Goal: Information Seeking & Learning: Learn about a topic

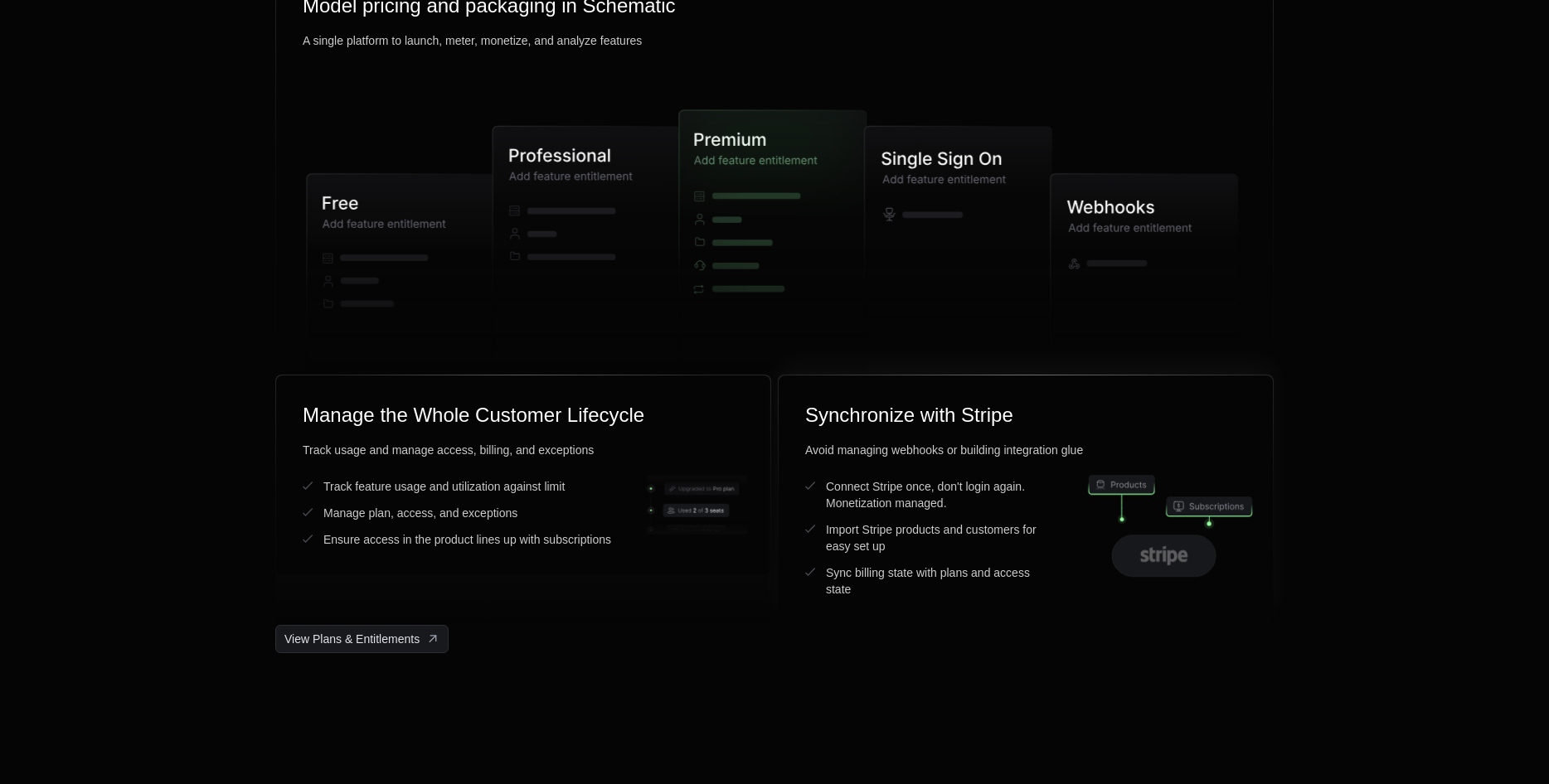
scroll to position [4229, 0]
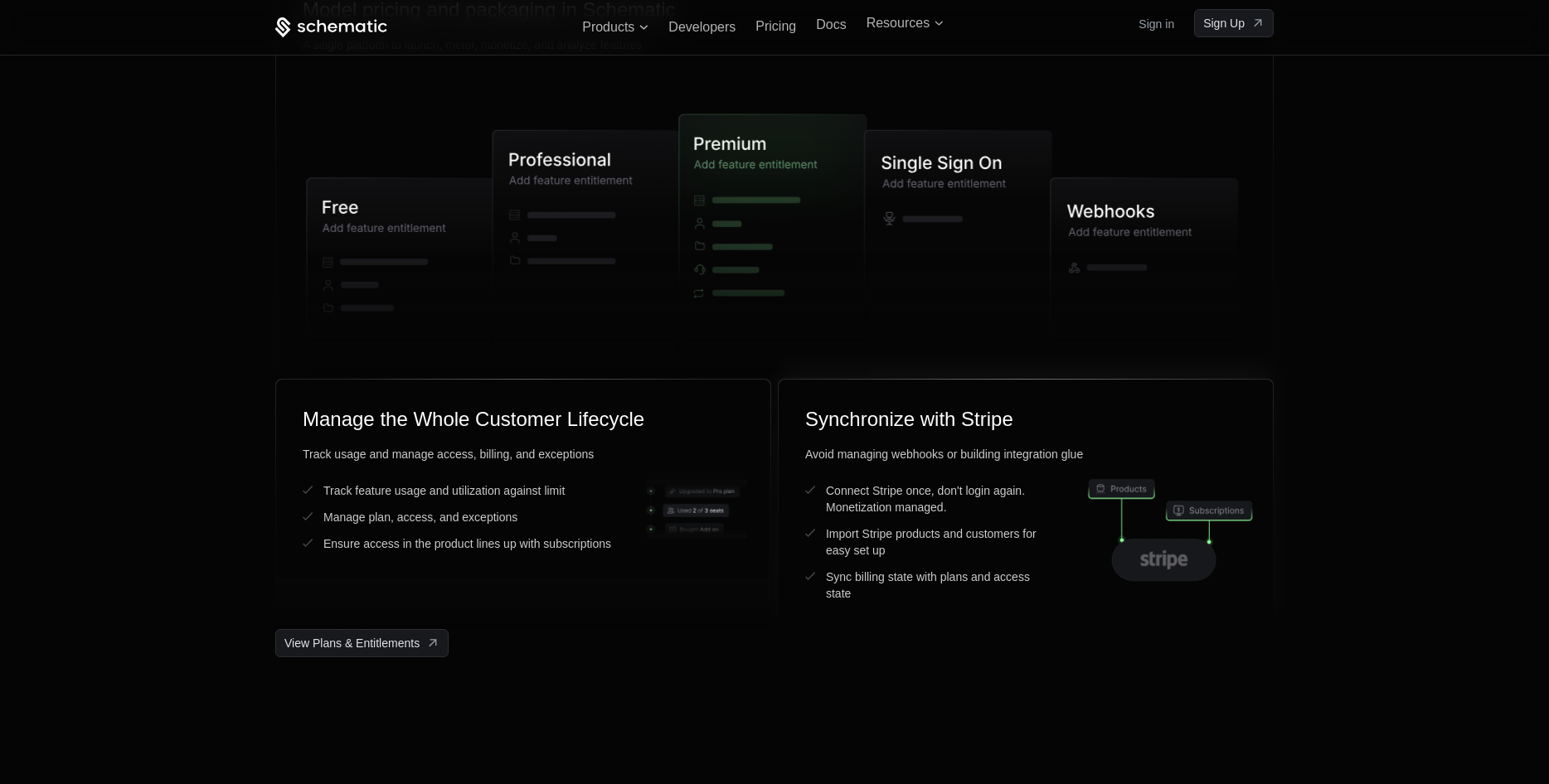
click at [1169, 556] on icon at bounding box center [1164, 560] width 103 height 42
click at [553, 557] on div "Manage the Whole Customer Lifecycle Track usage and manage access, billing, and…" at bounding box center [523, 479] width 494 height 199
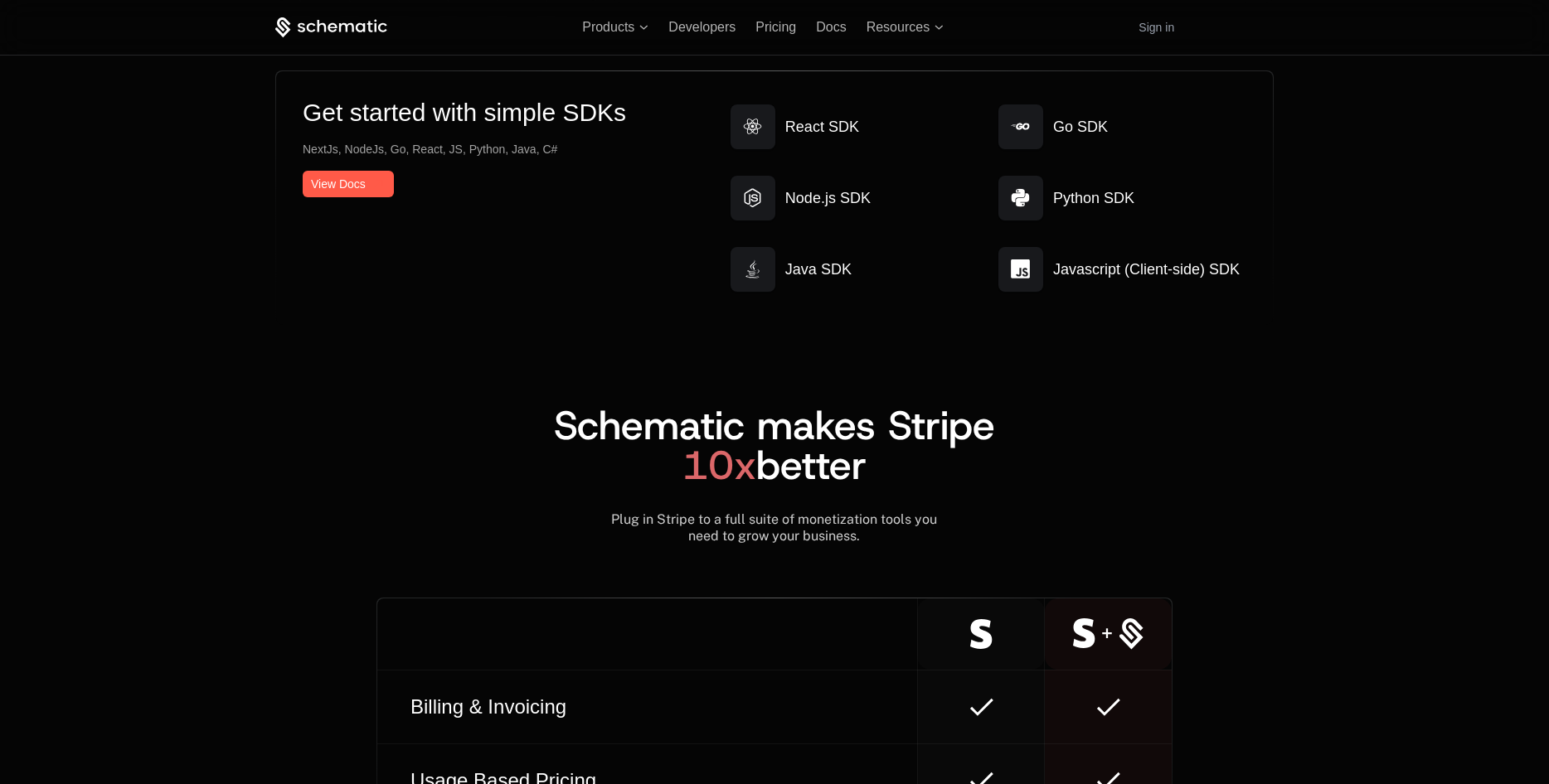
scroll to position [8705, 0]
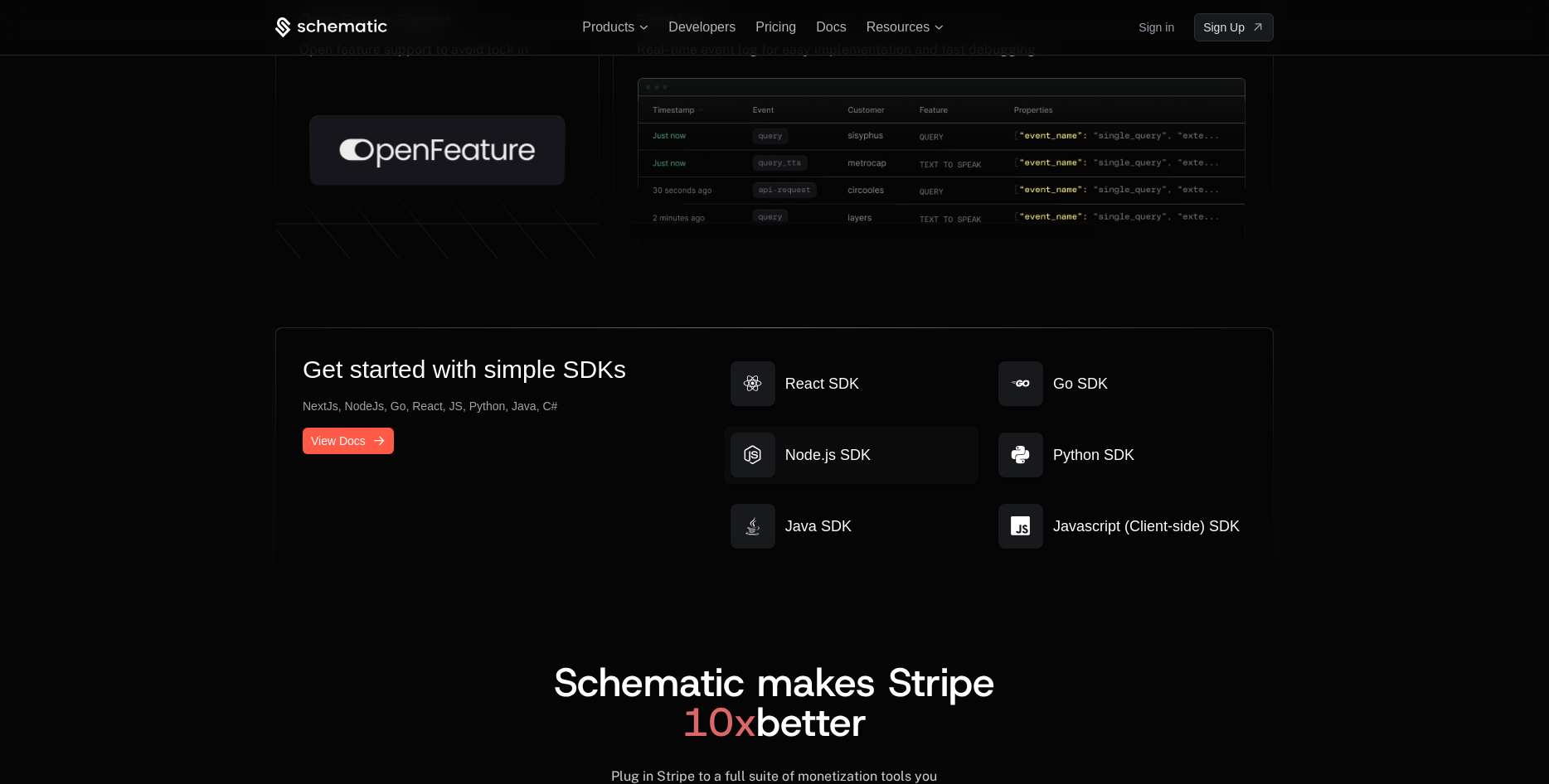
click at [888, 432] on link "Node.js SDK" at bounding box center [850, 456] width 254 height 58
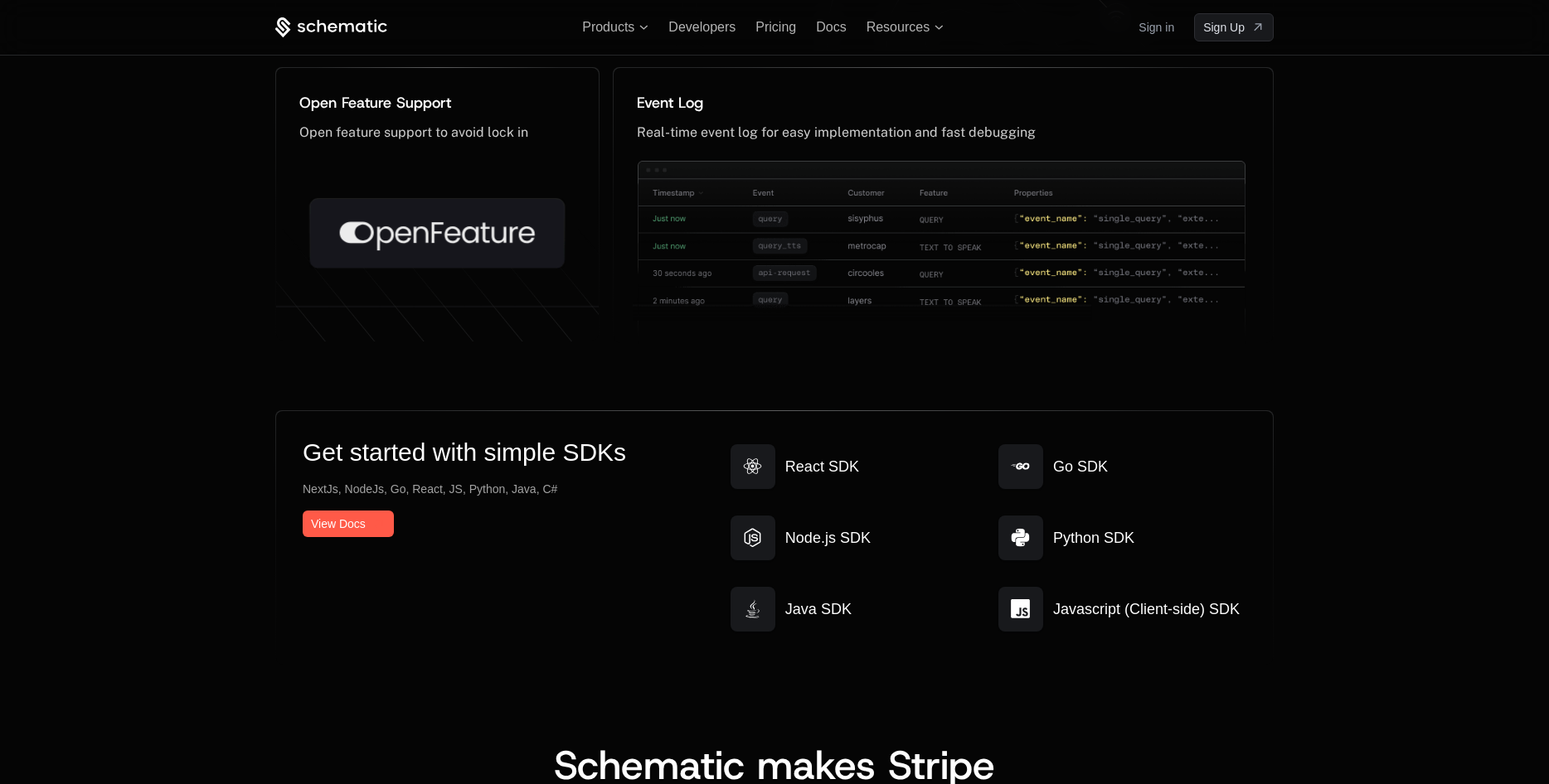
scroll to position [8208, 0]
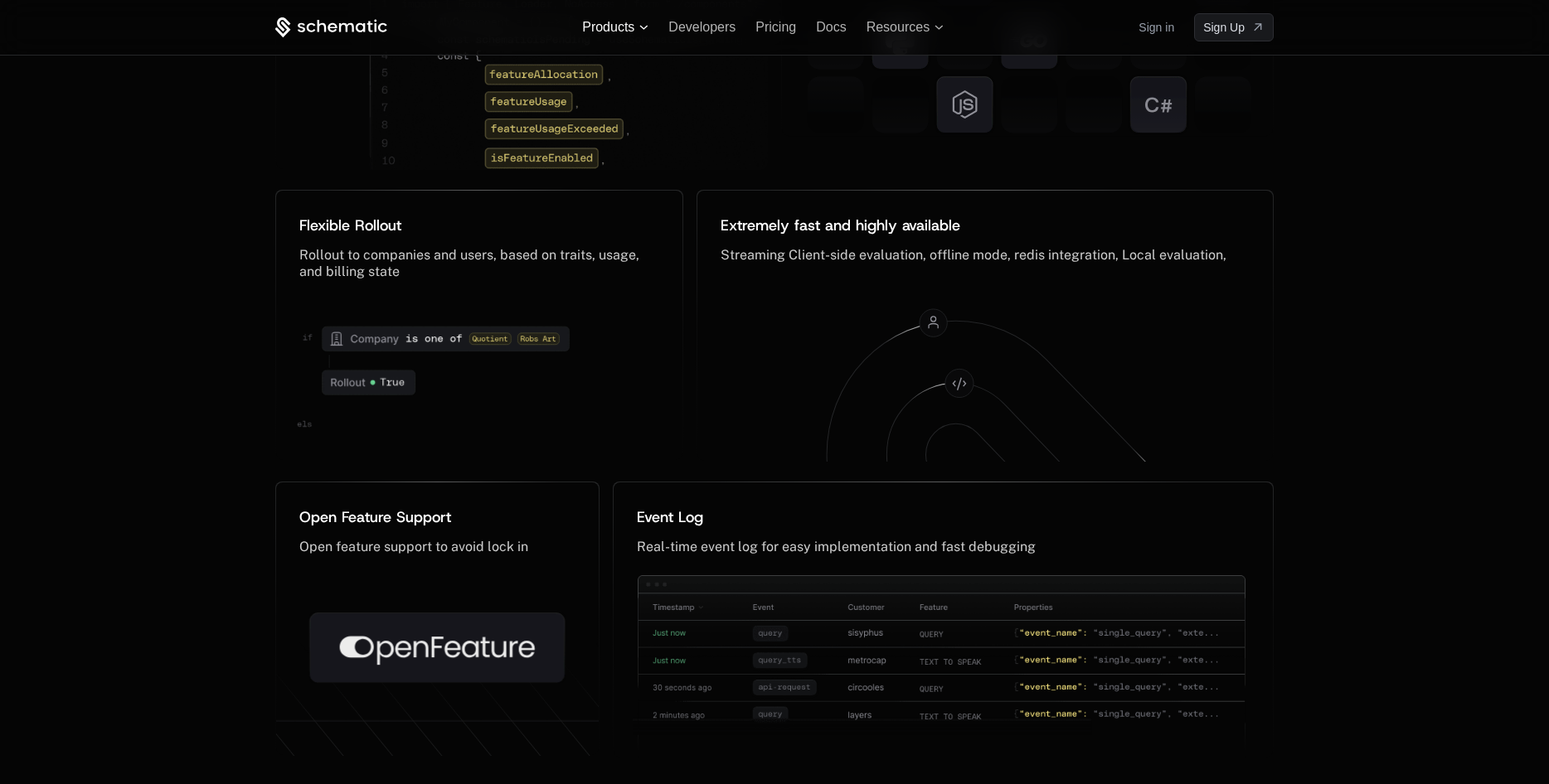
click at [624, 31] on span "Products" at bounding box center [609, 26] width 53 height 15
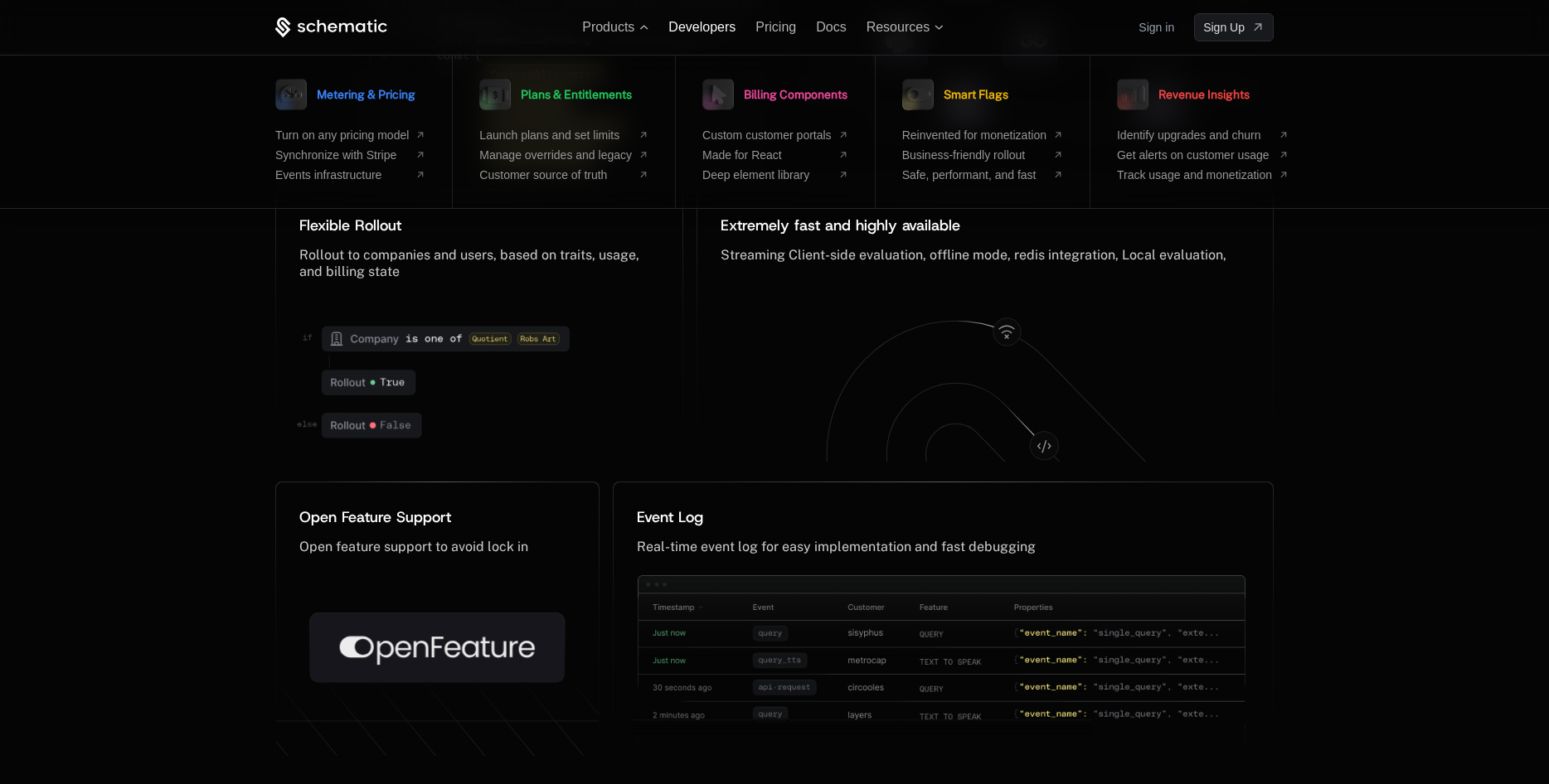
click at [699, 27] on span "Developers" at bounding box center [701, 26] width 67 height 14
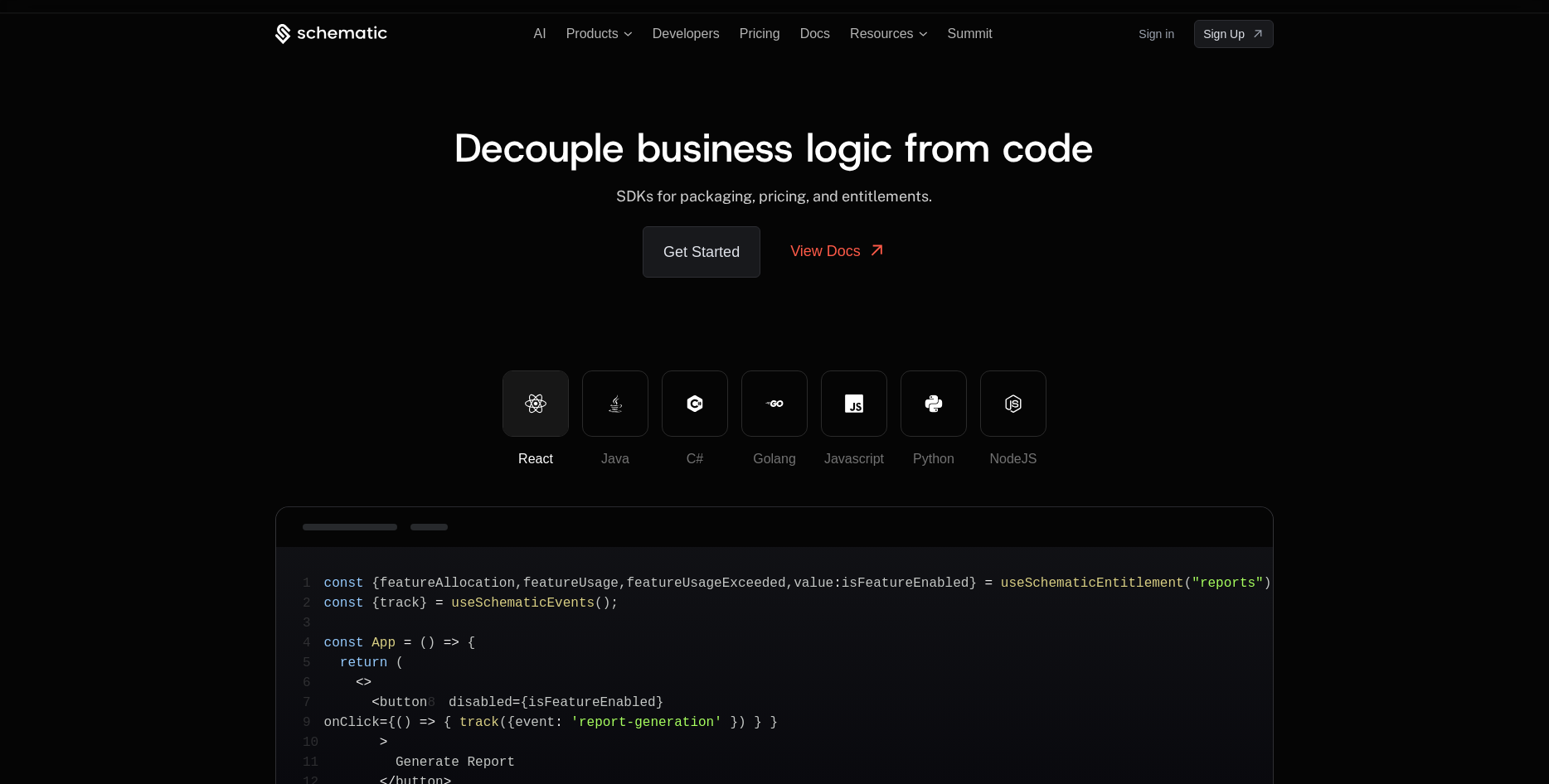
drag, startPoint x: 944, startPoint y: 283, endPoint x: 768, endPoint y: -73, distance: 397.1
click at [746, 36] on span "Pricing" at bounding box center [760, 33] width 41 height 14
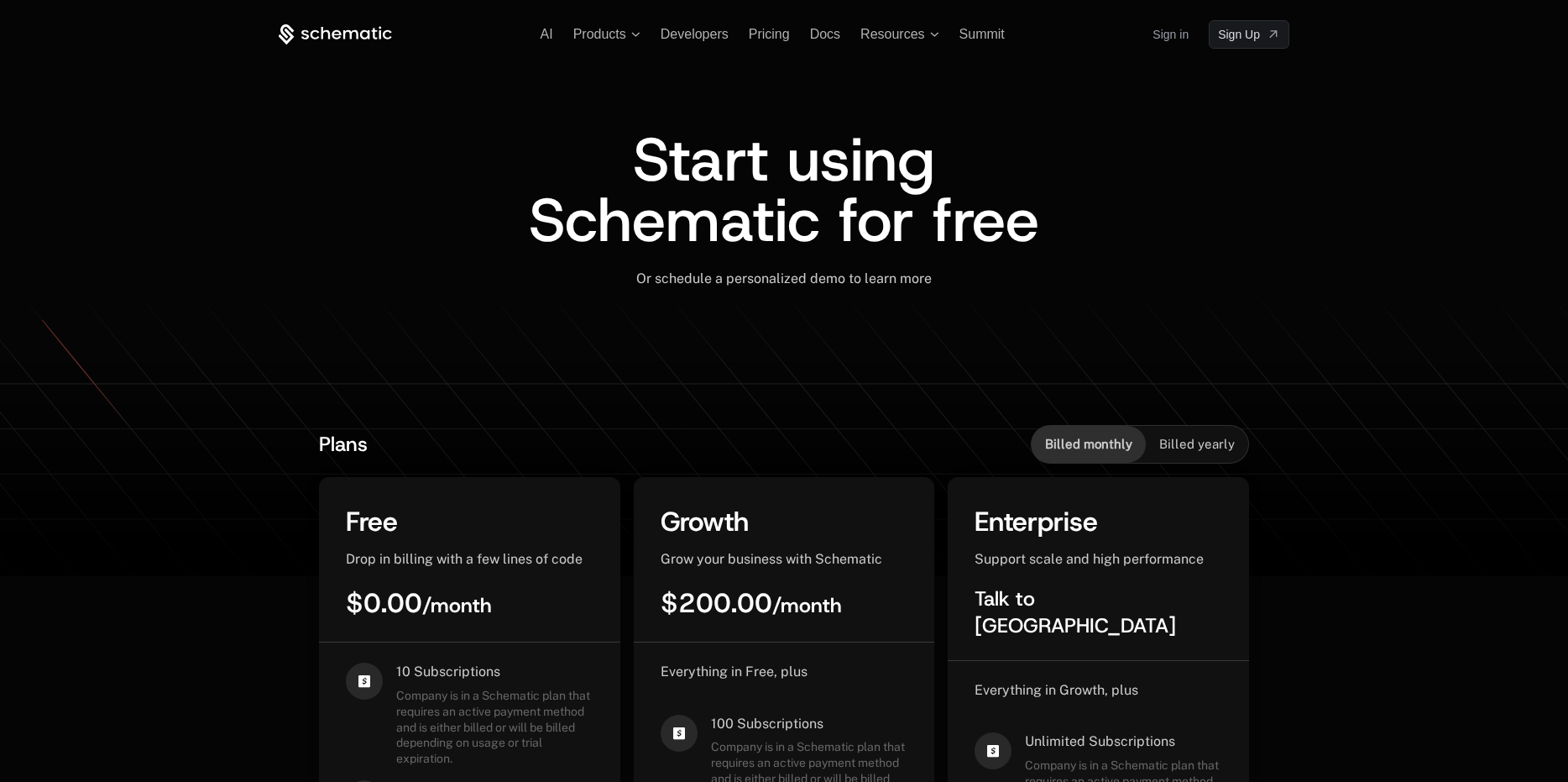
drag, startPoint x: 844, startPoint y: 455, endPoint x: 704, endPoint y: 17, distance: 459.8
click at [638, 40] on span "Products" at bounding box center [607, 34] width 67 height 15
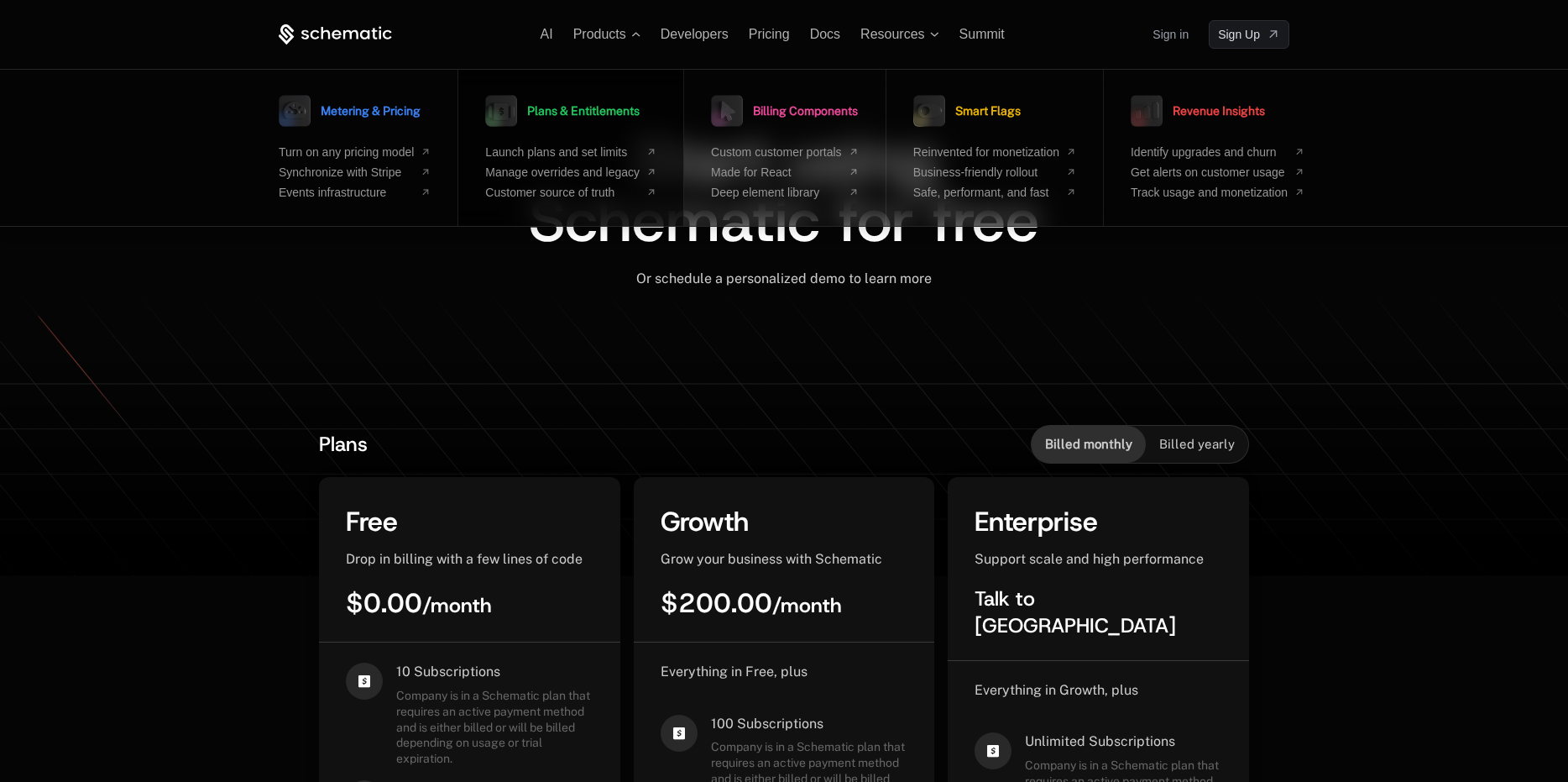
click at [598, 111] on span "Plans & Entitlements" at bounding box center [584, 110] width 112 height 12
